Goal: Feedback & Contribution: Leave review/rating

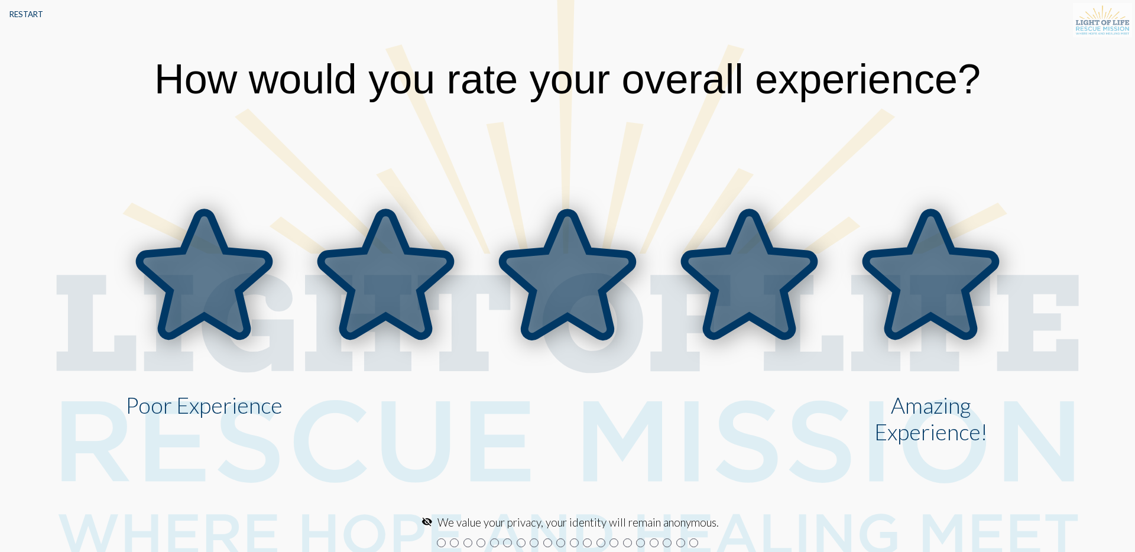
click at [895, 297] on icon at bounding box center [930, 275] width 129 height 124
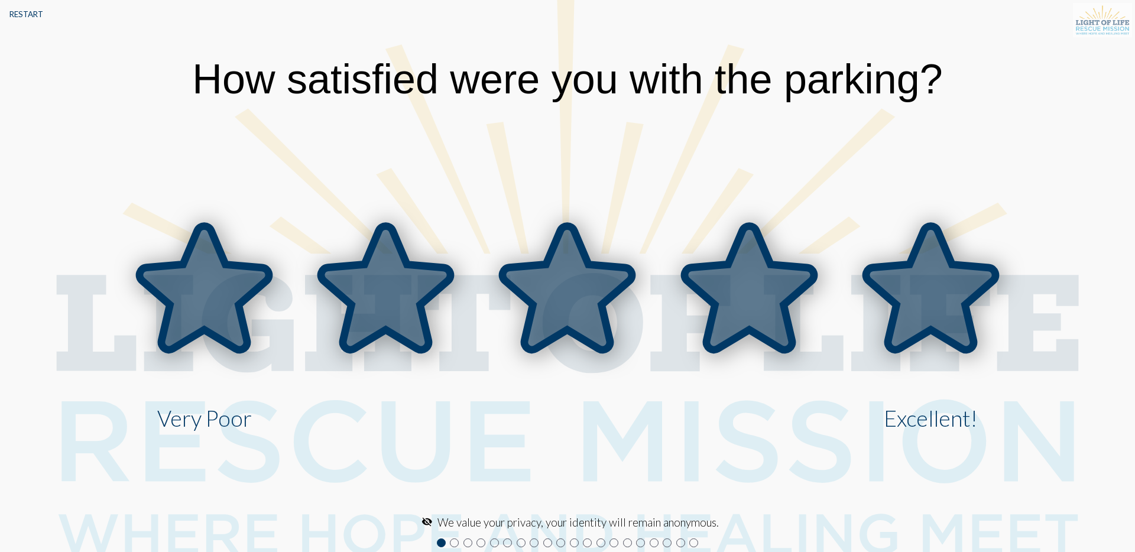
click at [895, 297] on icon at bounding box center [930, 288] width 129 height 124
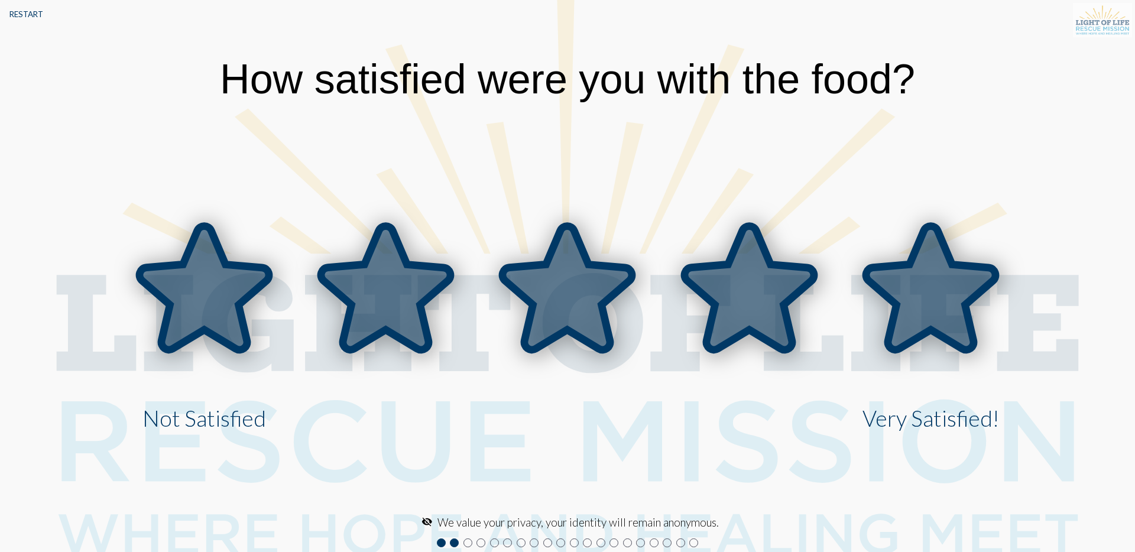
click at [895, 297] on icon at bounding box center [930, 288] width 129 height 124
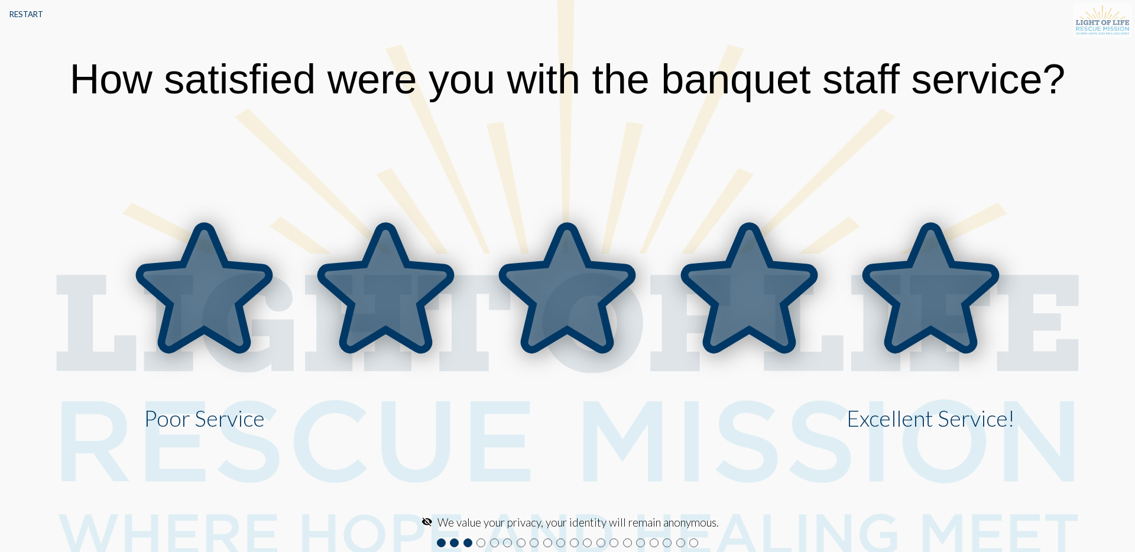
click at [895, 297] on icon at bounding box center [930, 288] width 129 height 124
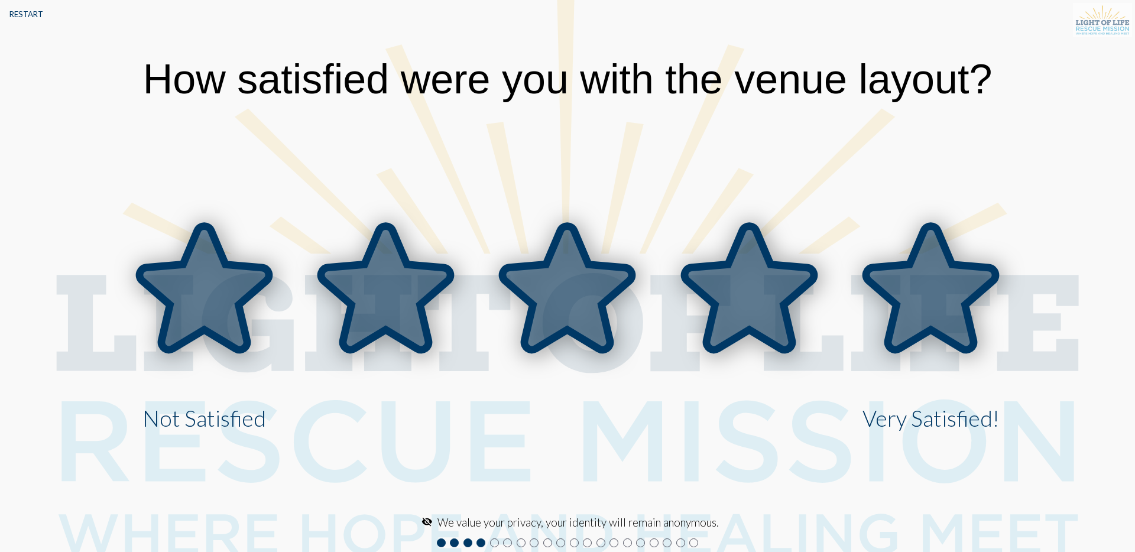
click at [895, 297] on icon at bounding box center [930, 288] width 129 height 124
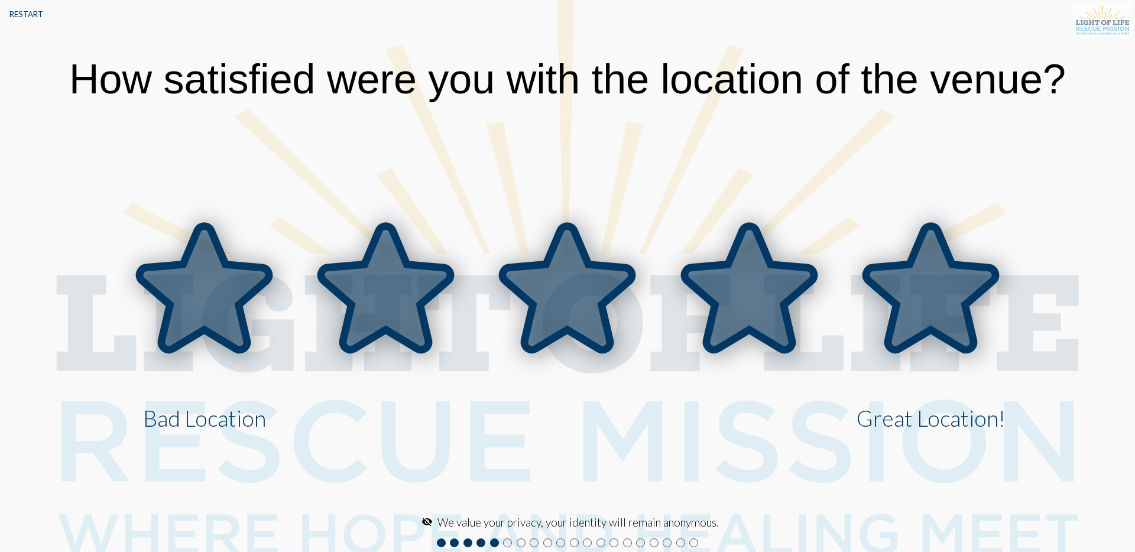
click at [895, 297] on icon at bounding box center [930, 288] width 129 height 124
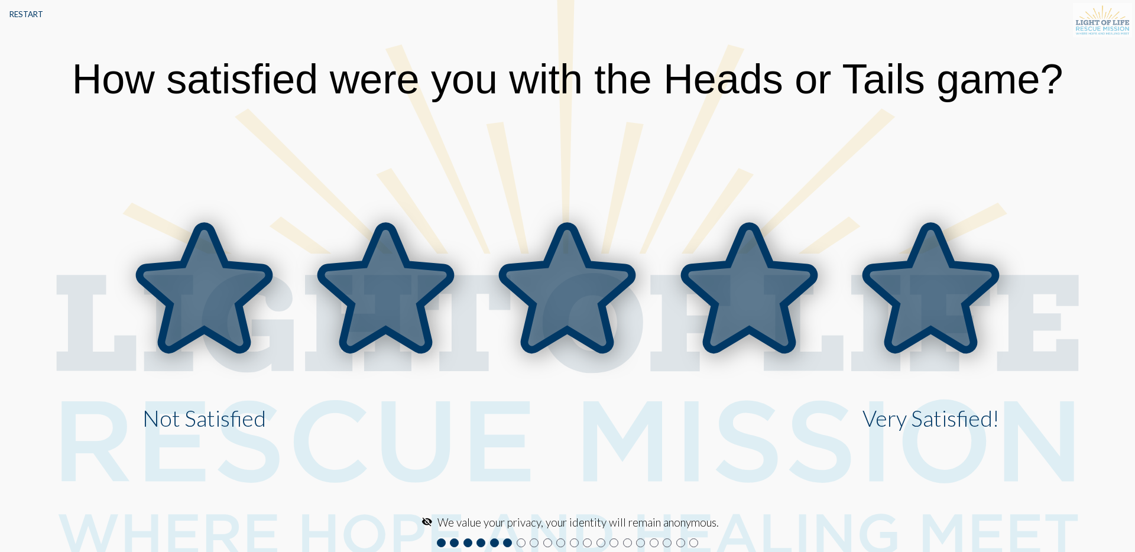
click at [895, 297] on icon at bounding box center [930, 288] width 129 height 124
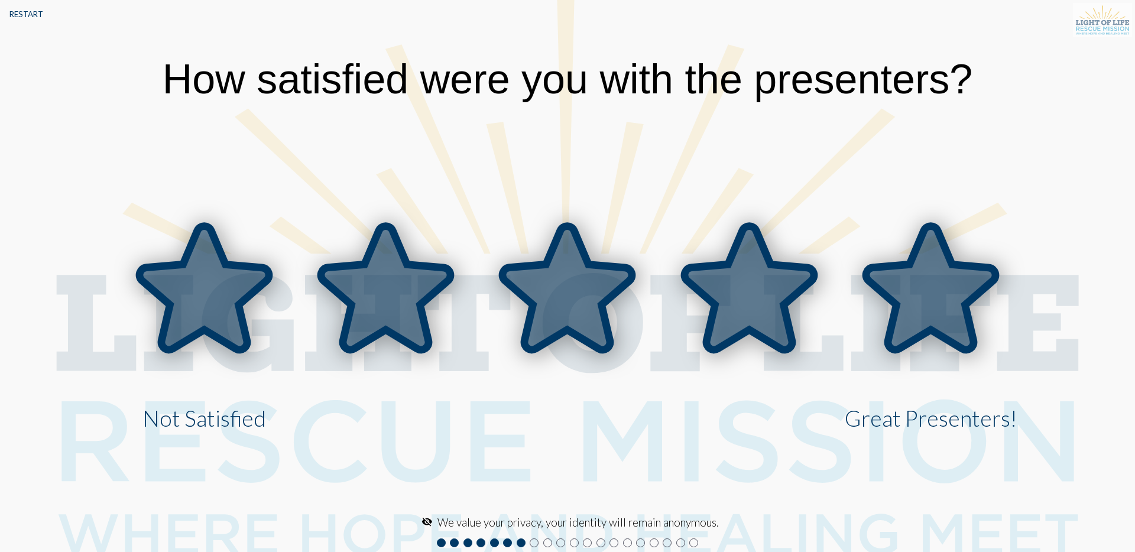
click at [895, 297] on icon at bounding box center [930, 288] width 129 height 124
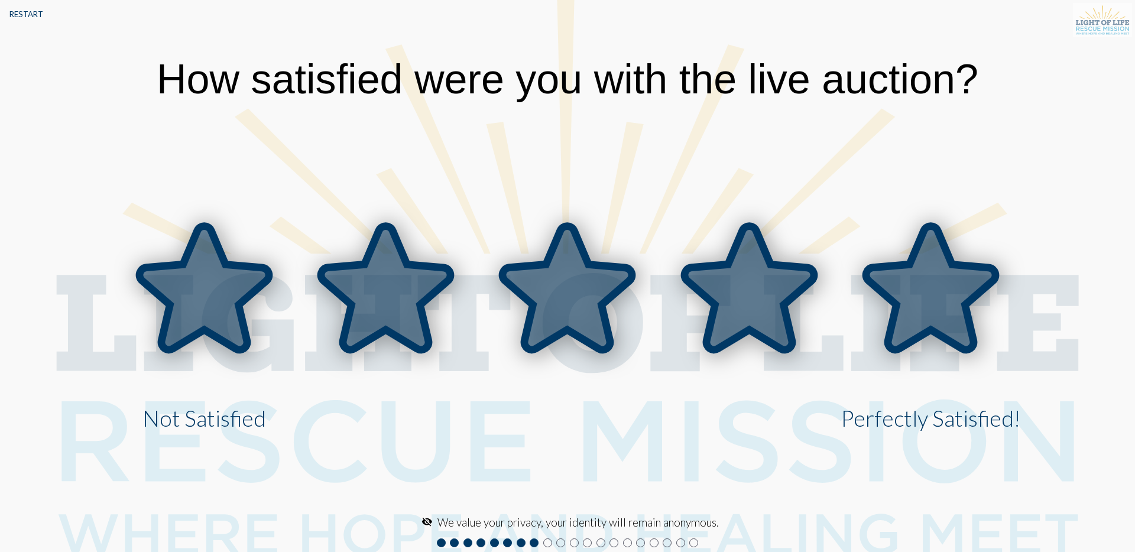
click at [895, 297] on icon at bounding box center [930, 288] width 129 height 124
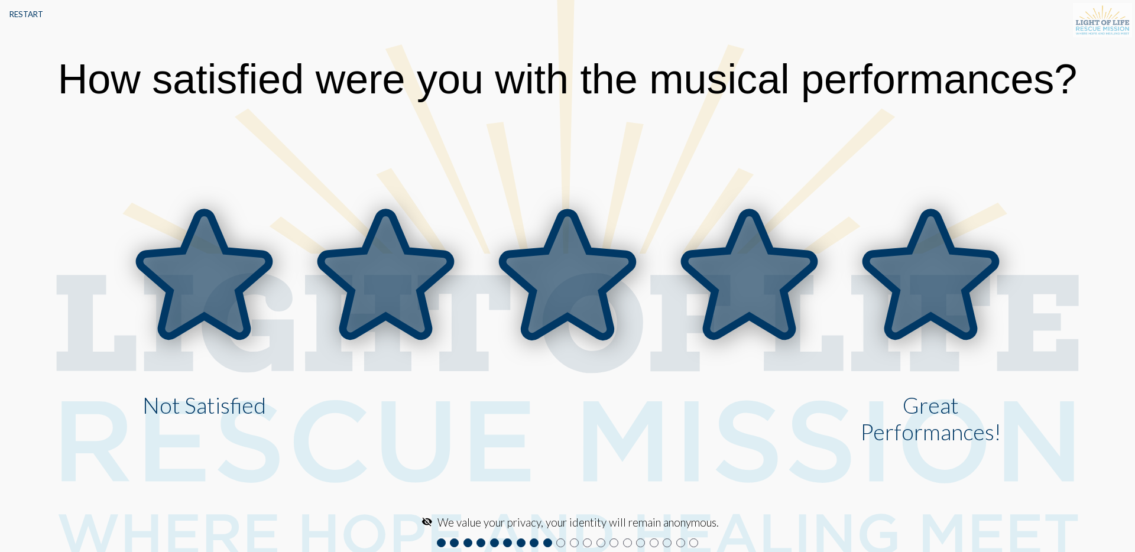
click at [895, 297] on icon at bounding box center [930, 275] width 129 height 124
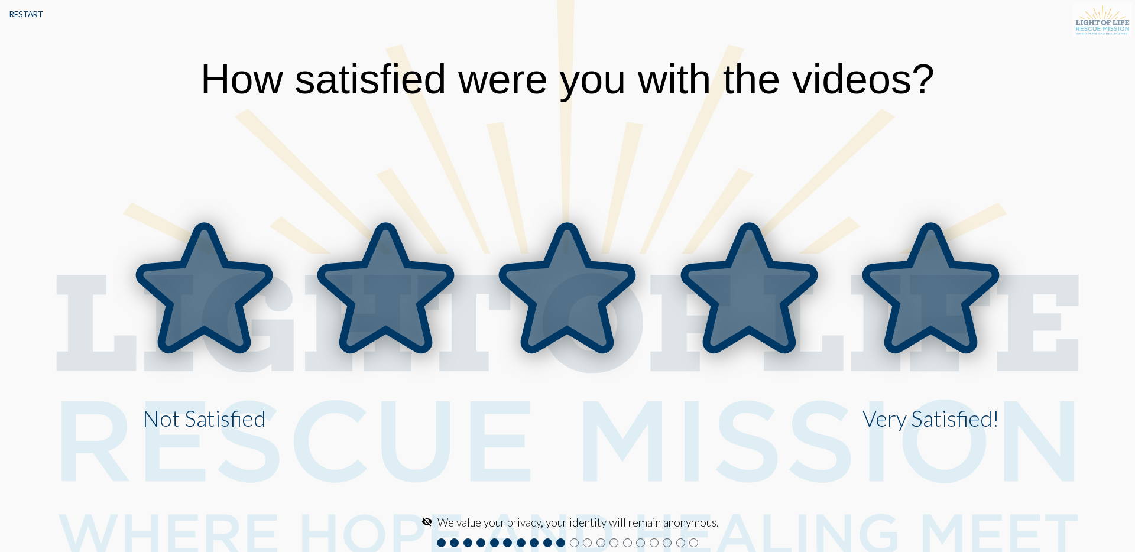
click at [895, 297] on icon at bounding box center [930, 288] width 129 height 124
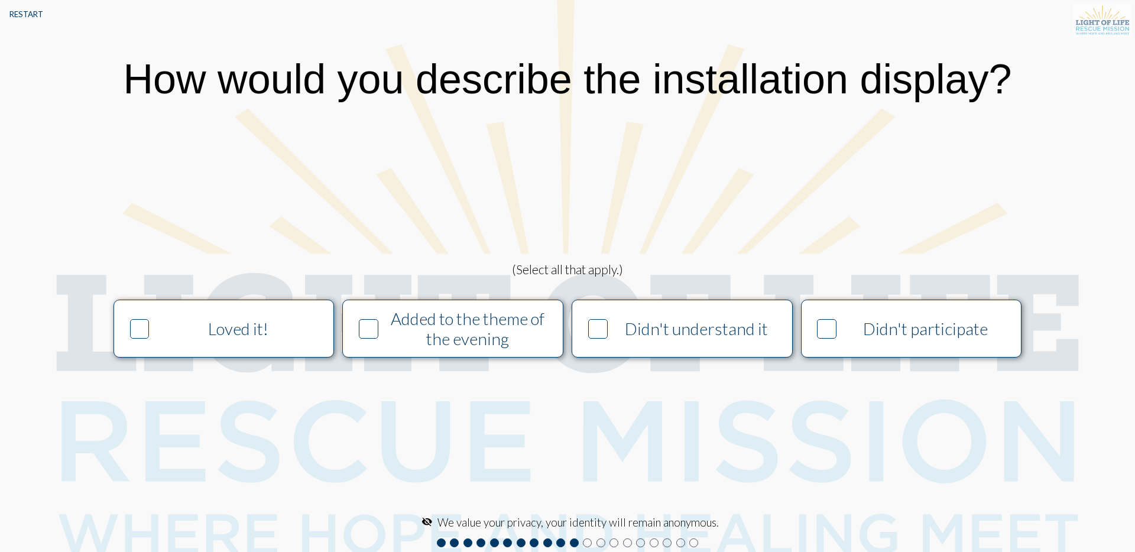
click at [286, 344] on button "Loved it!" at bounding box center [223, 329] width 221 height 58
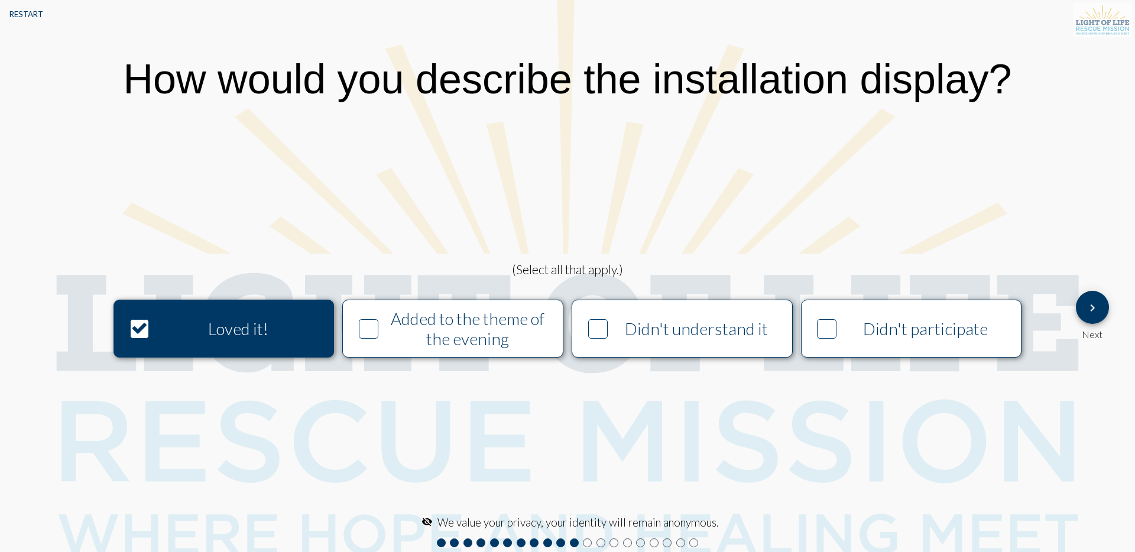
click at [387, 340] on div "Added to the theme of the evening" at bounding box center [467, 329] width 168 height 40
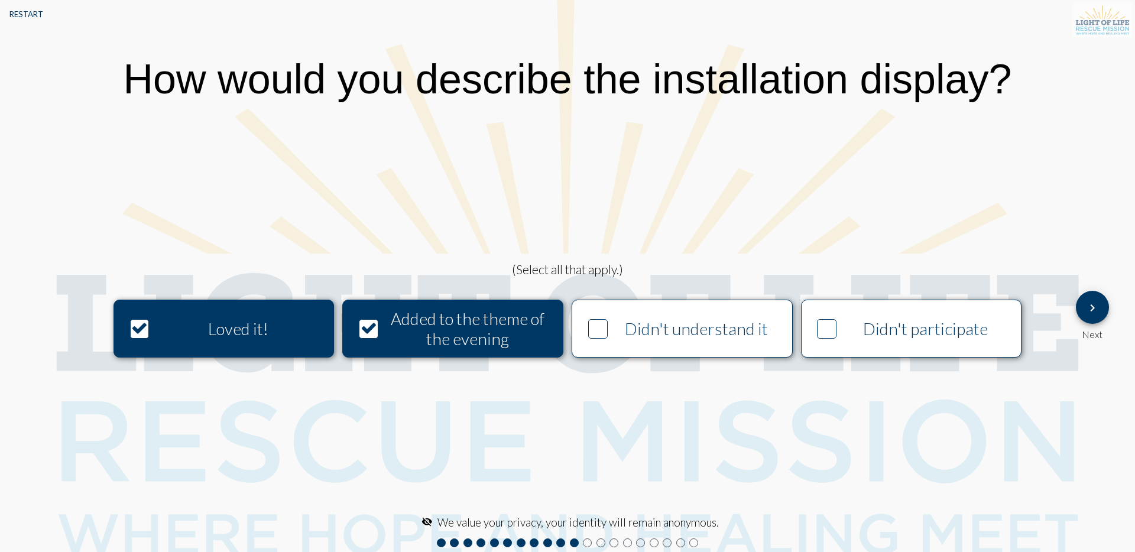
click at [595, 327] on icon at bounding box center [597, 329] width 17 height 18
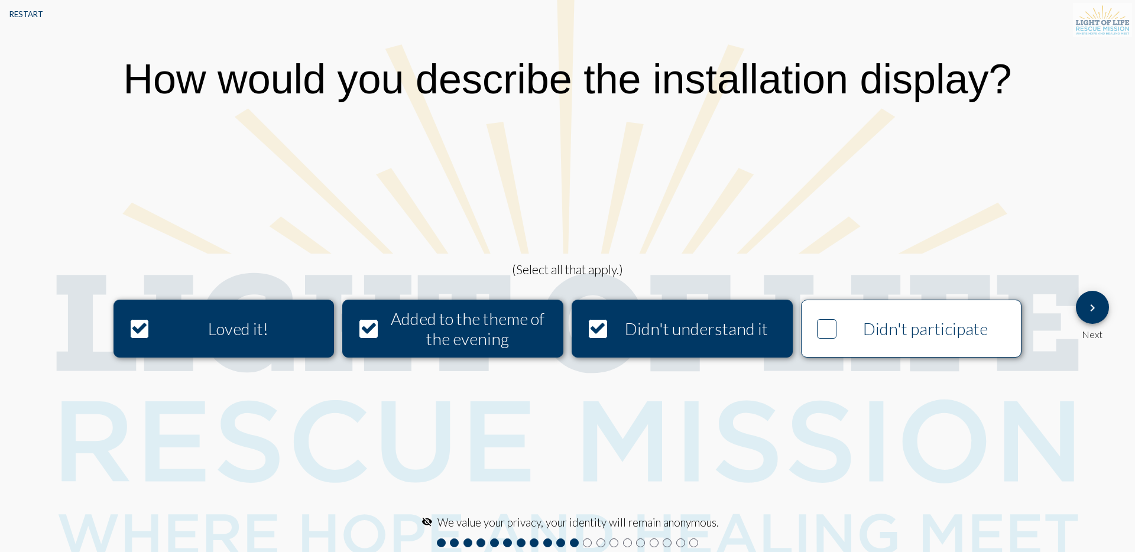
click at [874, 335] on div "Didn't participate" at bounding box center [925, 329] width 168 height 20
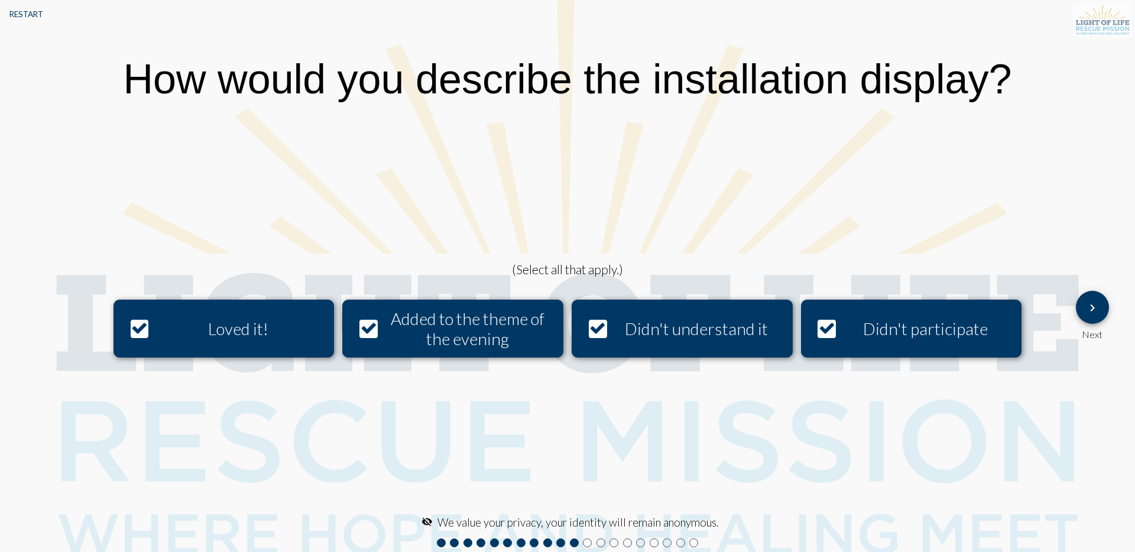
click at [1087, 314] on mat-icon "keyboard_arrow_right" at bounding box center [1092, 308] width 14 height 14
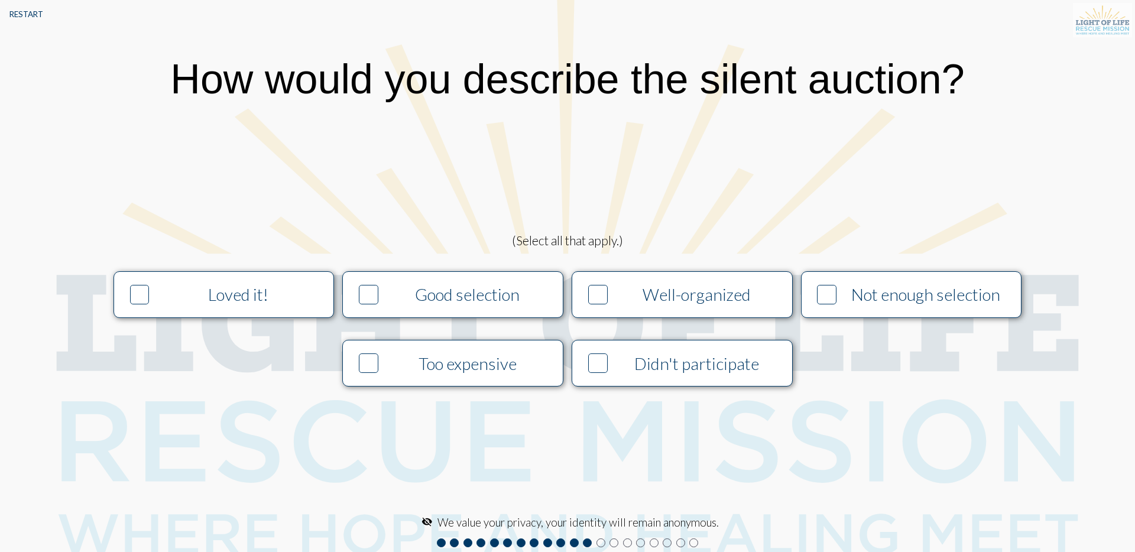
click at [660, 286] on div "Well-organized" at bounding box center [696, 294] width 168 height 20
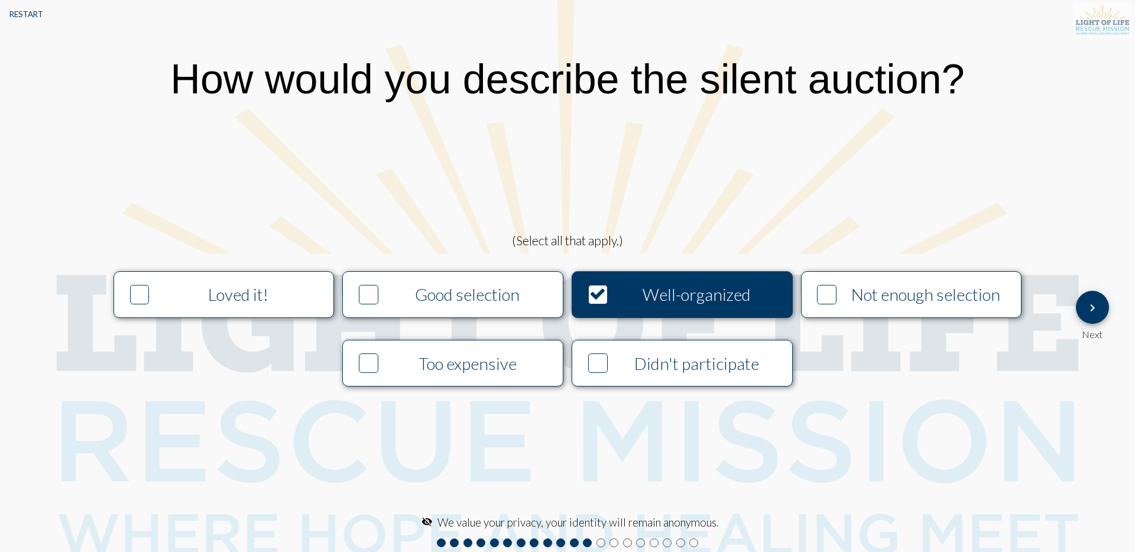
click at [1093, 301] on mat-icon "keyboard_arrow_right" at bounding box center [1092, 308] width 14 height 14
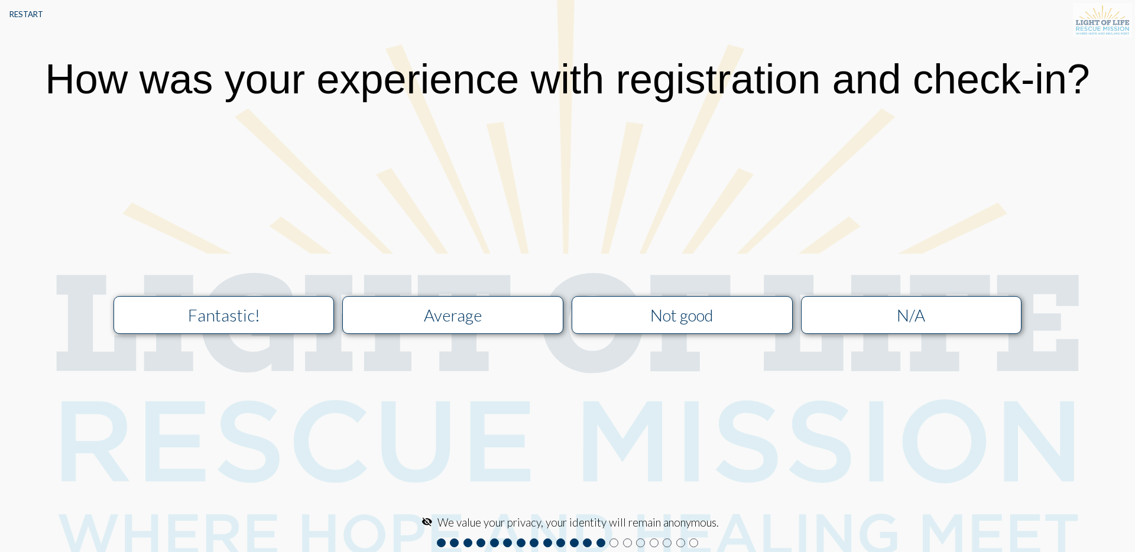
click at [730, 322] on div "Not good" at bounding box center [681, 315] width 197 height 20
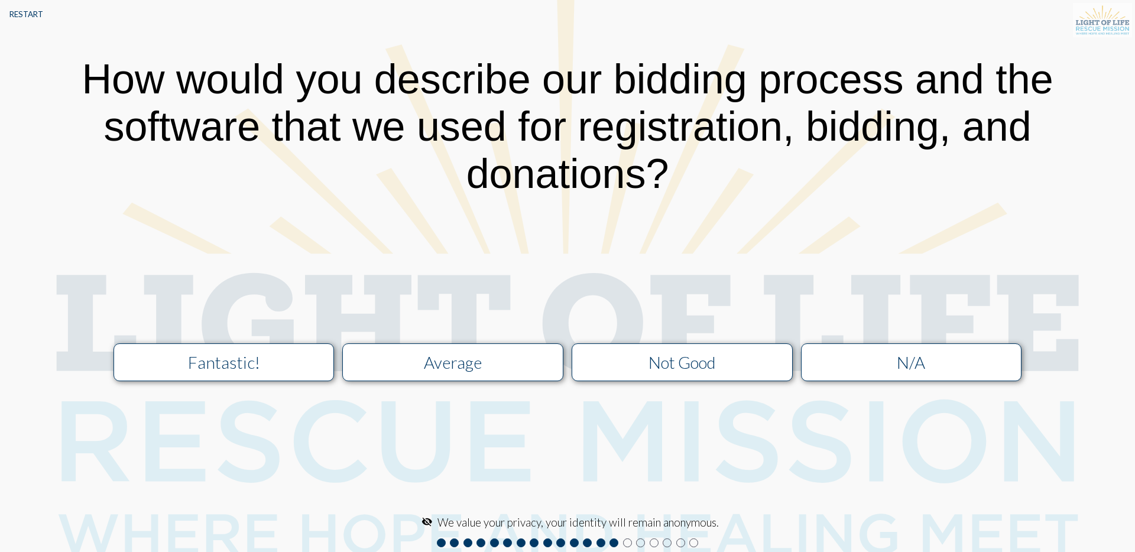
click at [519, 372] on div "Average" at bounding box center [452, 362] width 197 height 20
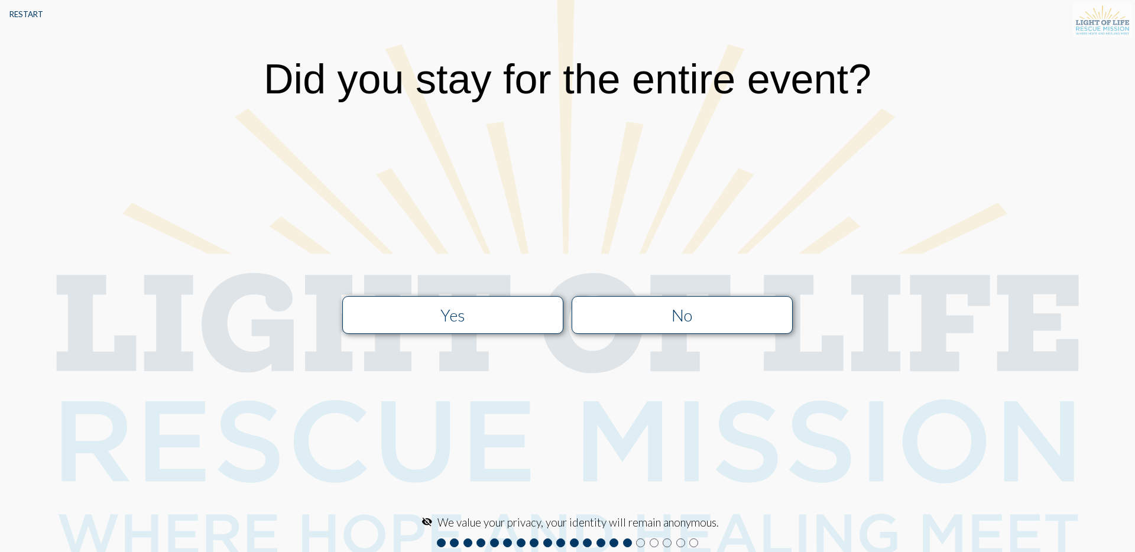
click at [501, 328] on button "Yes" at bounding box center [452, 315] width 221 height 38
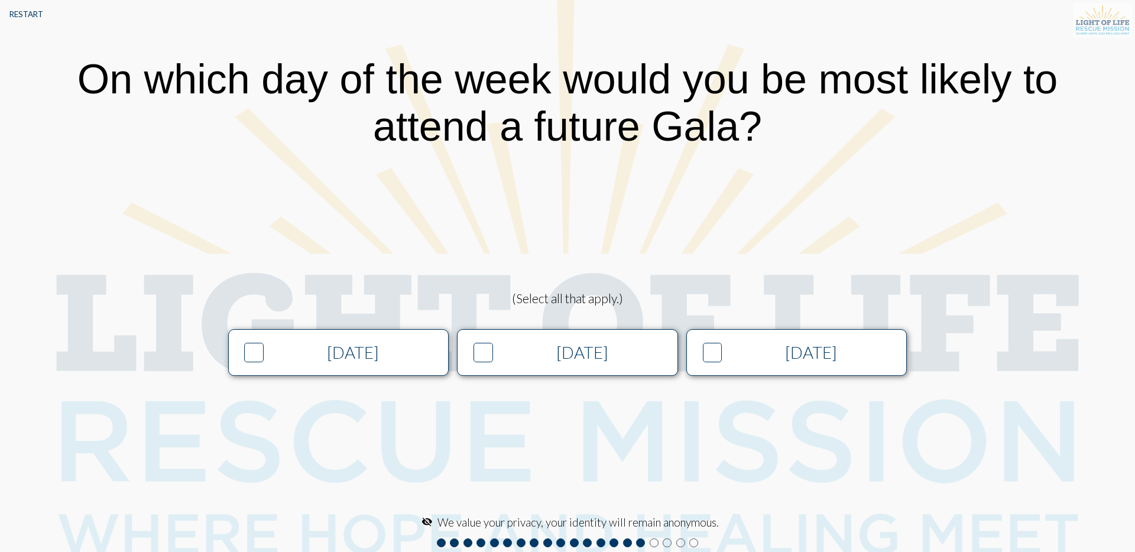
click at [755, 346] on div "[DATE]" at bounding box center [810, 352] width 168 height 20
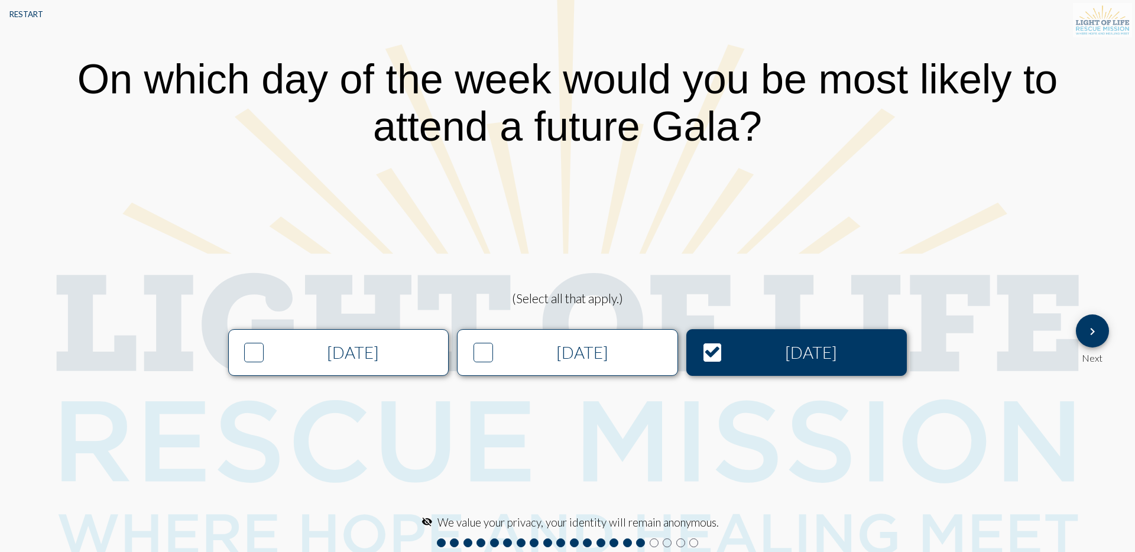
click at [1090, 334] on mat-icon "keyboard_arrow_right" at bounding box center [1092, 331] width 14 height 14
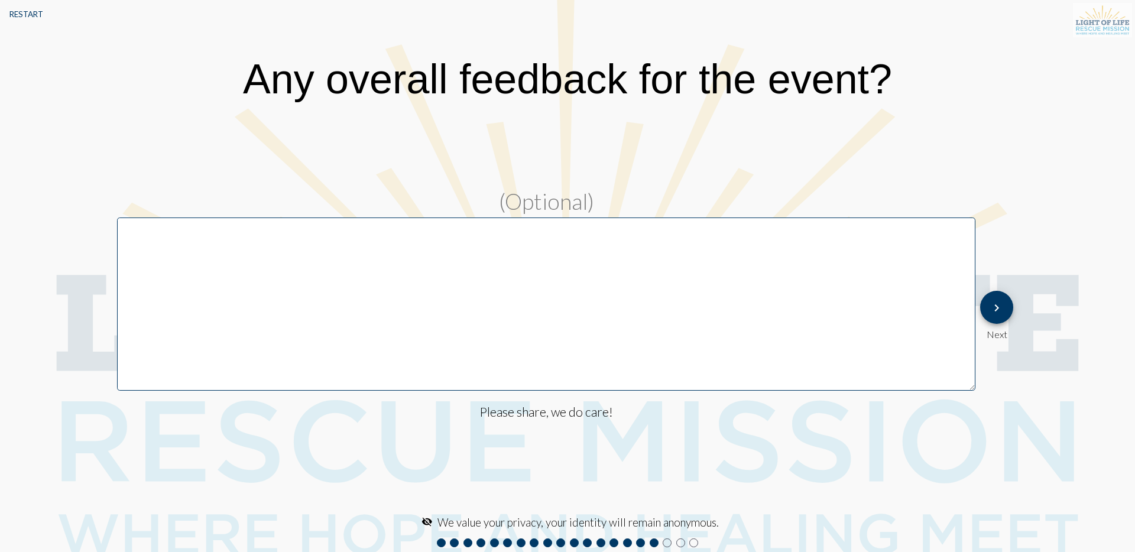
click at [1007, 305] on button "keyboard_arrow_right" at bounding box center [996, 307] width 33 height 33
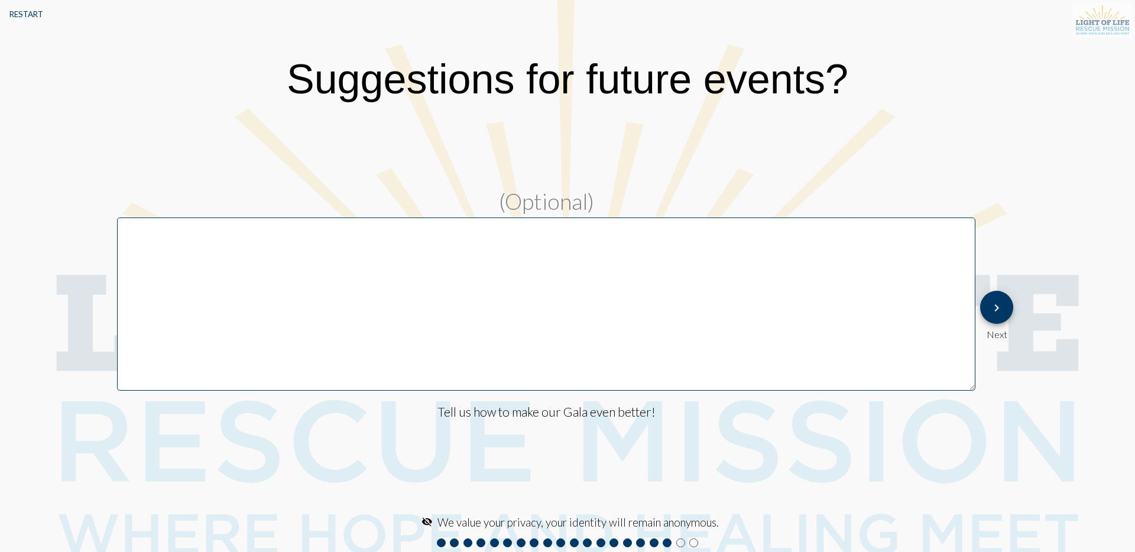
click at [999, 304] on mat-icon "keyboard_arrow_right" at bounding box center [996, 308] width 14 height 14
